Goal: Information Seeking & Learning: Compare options

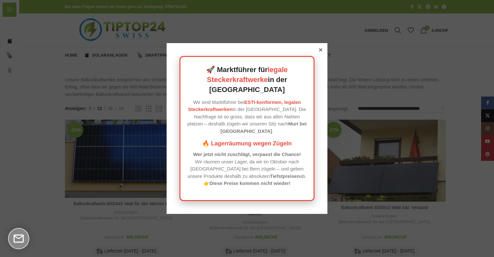
click at [324, 62] on div "🚀 Marktführer für legale Steckerkraftwerke in der Schweiz Wir sind Marktführer …" at bounding box center [247, 128] width 161 height 171
click at [320, 51] on icon at bounding box center [320, 49] width 3 height 3
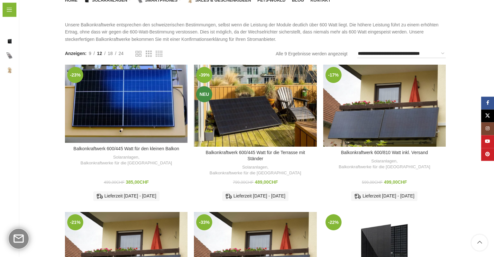
scroll to position [54, 0]
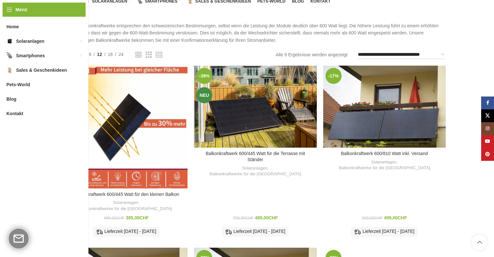
click at [171, 100] on div "Balkonkraftwerk 600/445 Watt für den kleinen Balkon" at bounding box center [164, 127] width 15 height 123
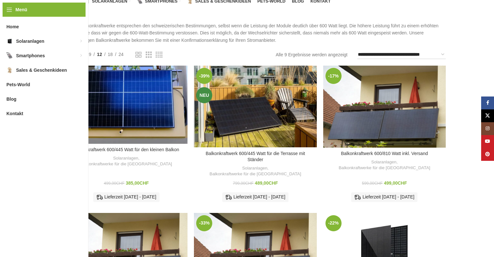
scroll to position [54, 0]
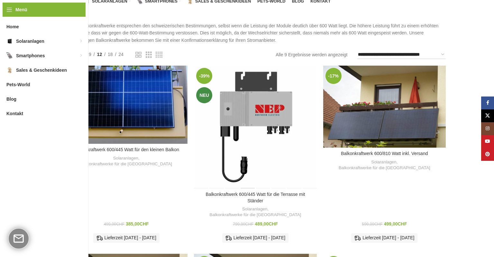
click at [253, 101] on div "Balkonkraftwerk 600/445 Watt für die Terrasse mit Ständer" at bounding box center [247, 127] width 15 height 123
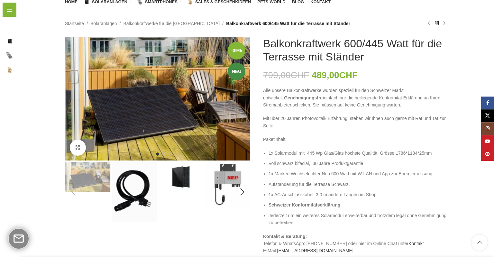
scroll to position [54, 0]
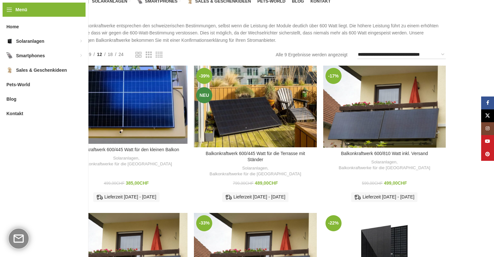
scroll to position [54, 0]
click at [96, 110] on div "Balkonkraftwerk 600/445 Watt für den kleinen Balkon" at bounding box center [126, 105] width 123 height 78
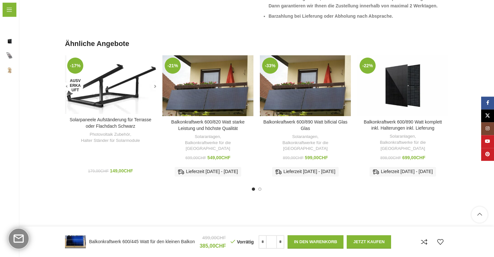
scroll to position [861, 0]
